Goal: Information Seeking & Learning: Find specific page/section

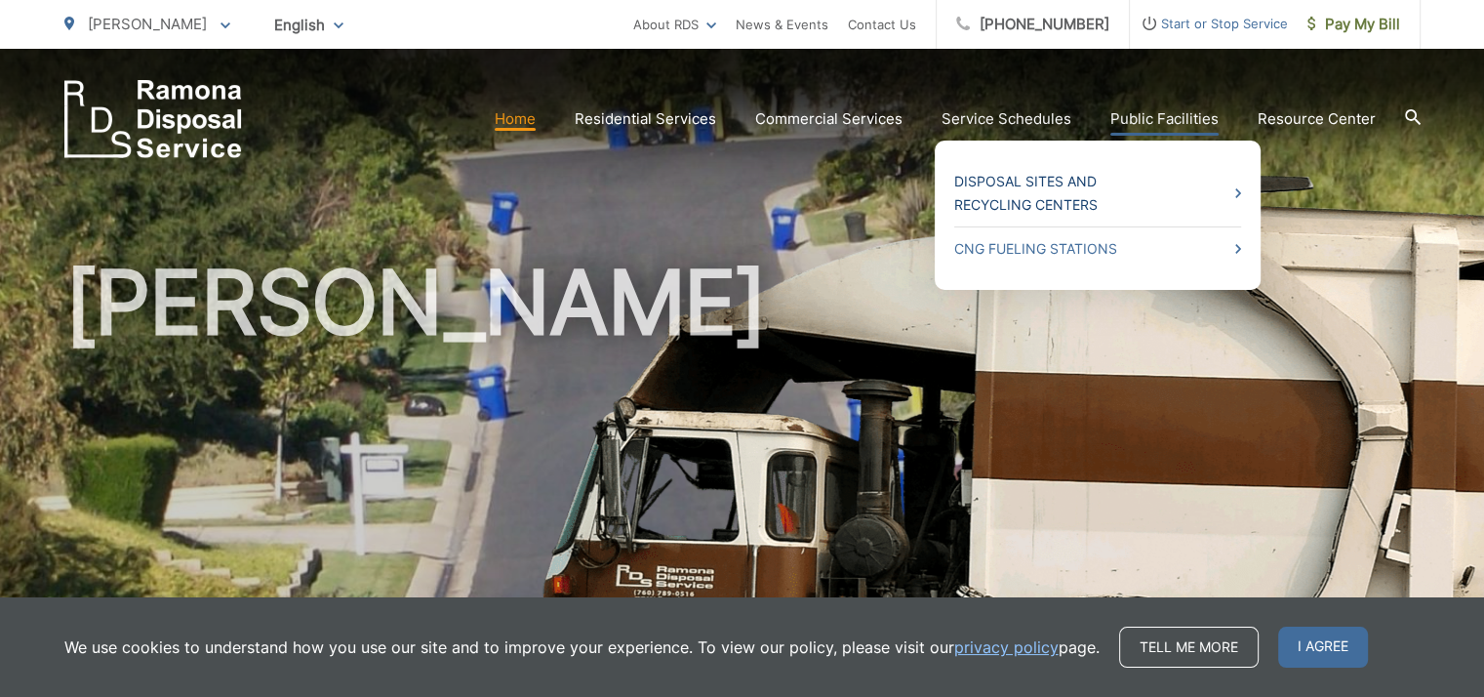
click at [1057, 184] on link "Disposal Sites and Recycling Centers" at bounding box center [1097, 193] width 287 height 47
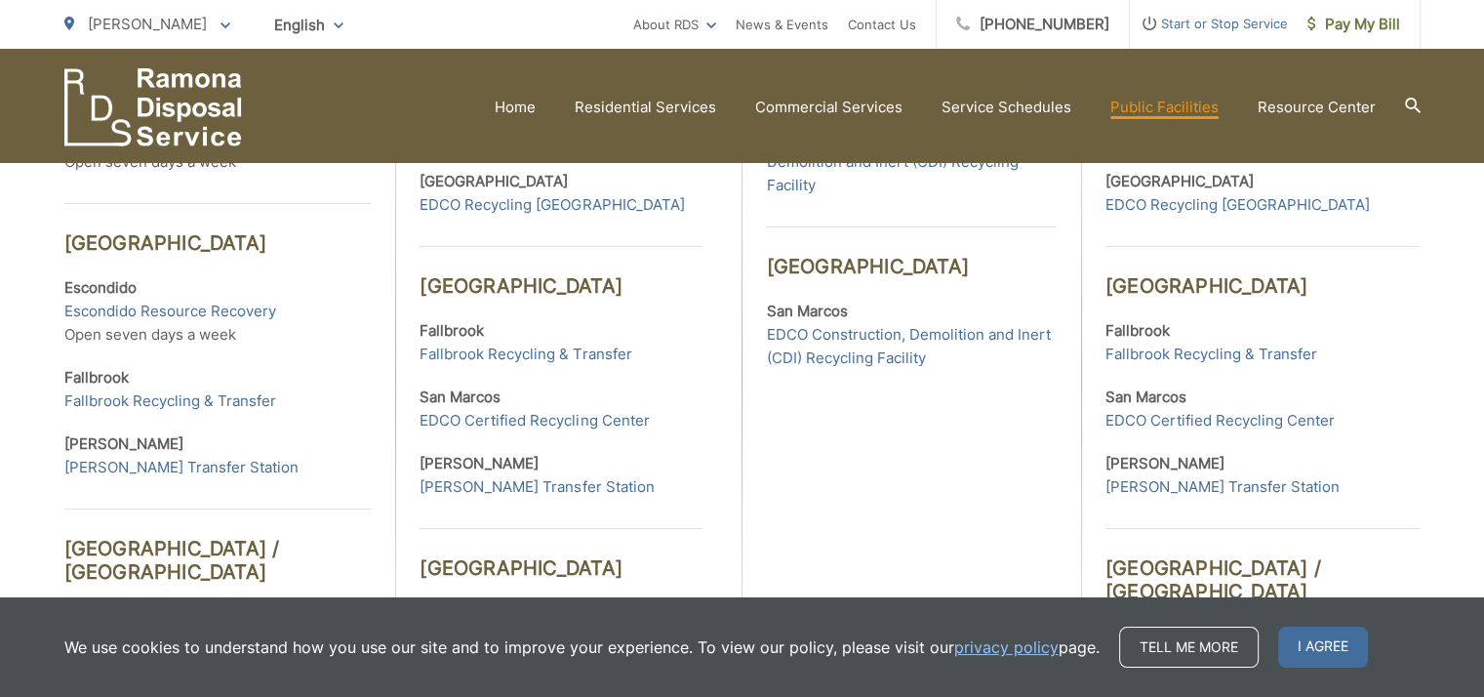
scroll to position [781, 0]
click at [510, 484] on link "[PERSON_NAME] Transfer Station" at bounding box center [537, 484] width 234 height 23
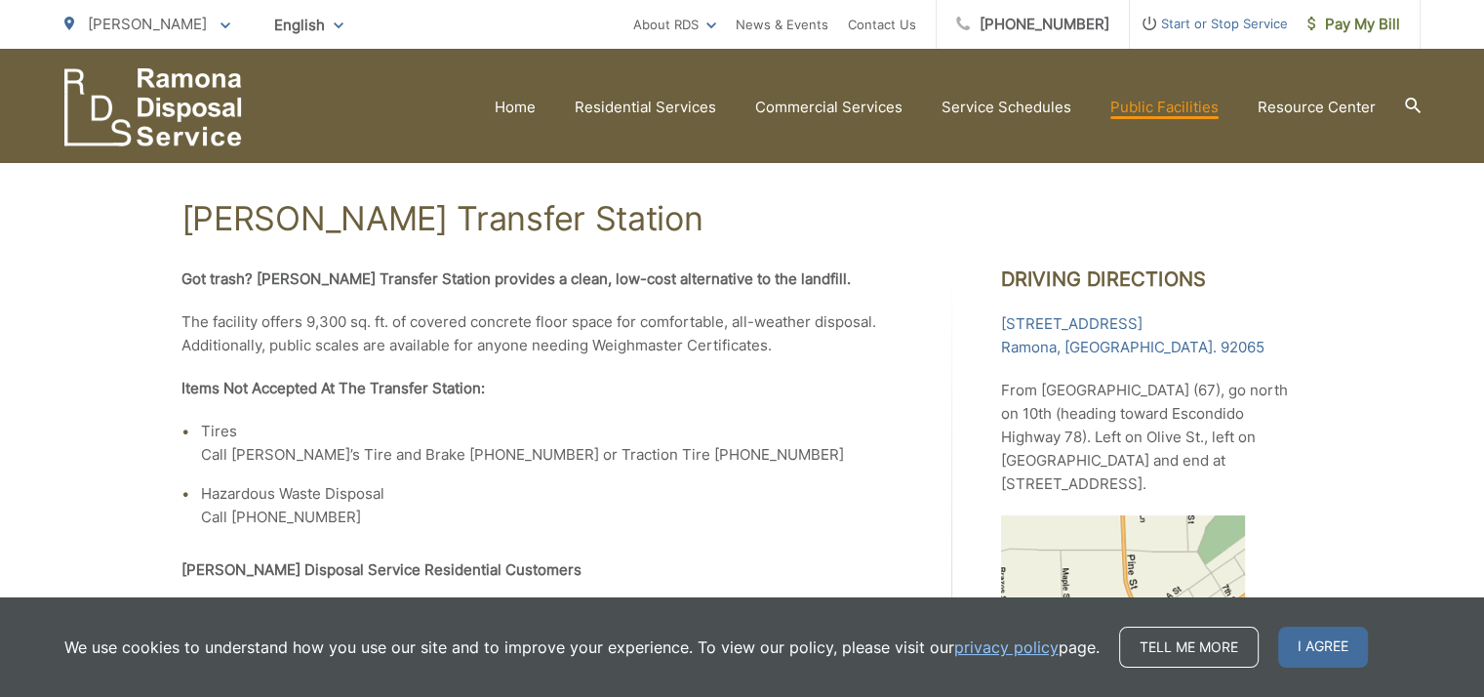
scroll to position [274, 0]
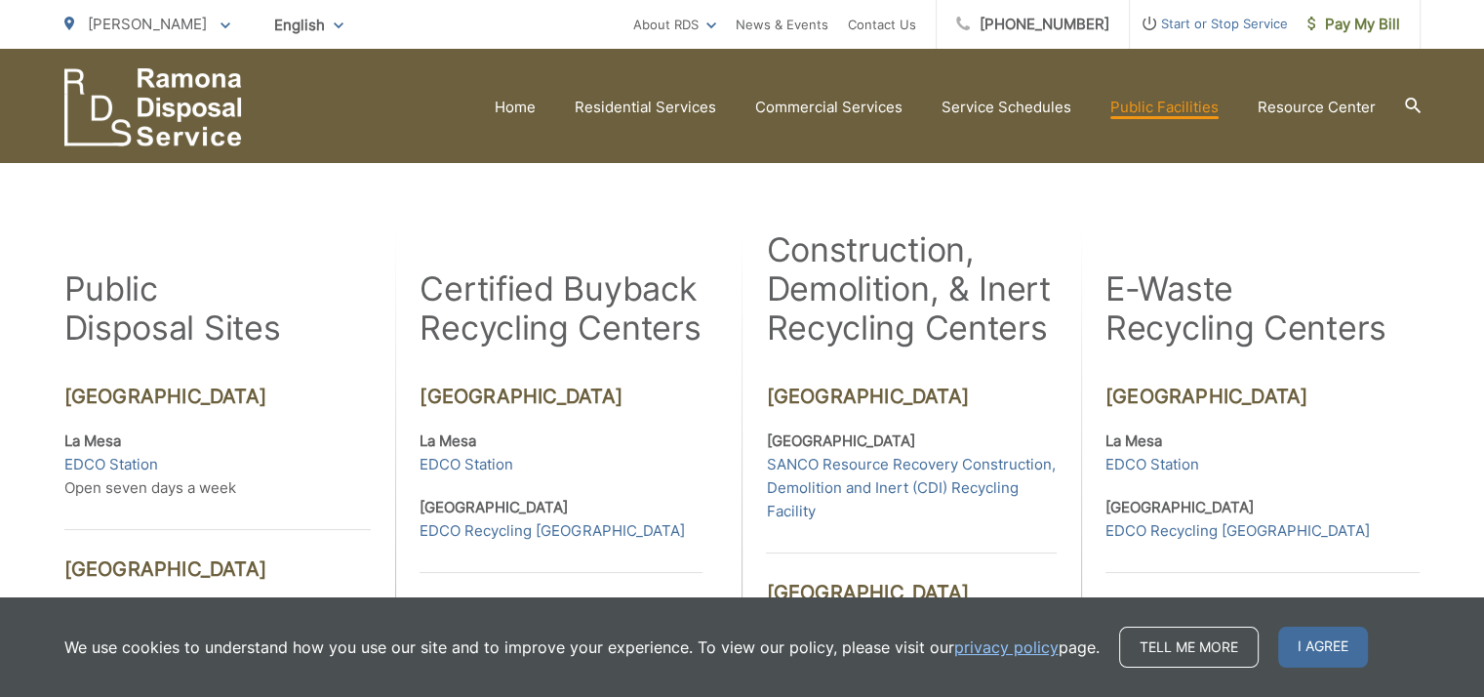
scroll to position [449, 0]
